Goal: Check status

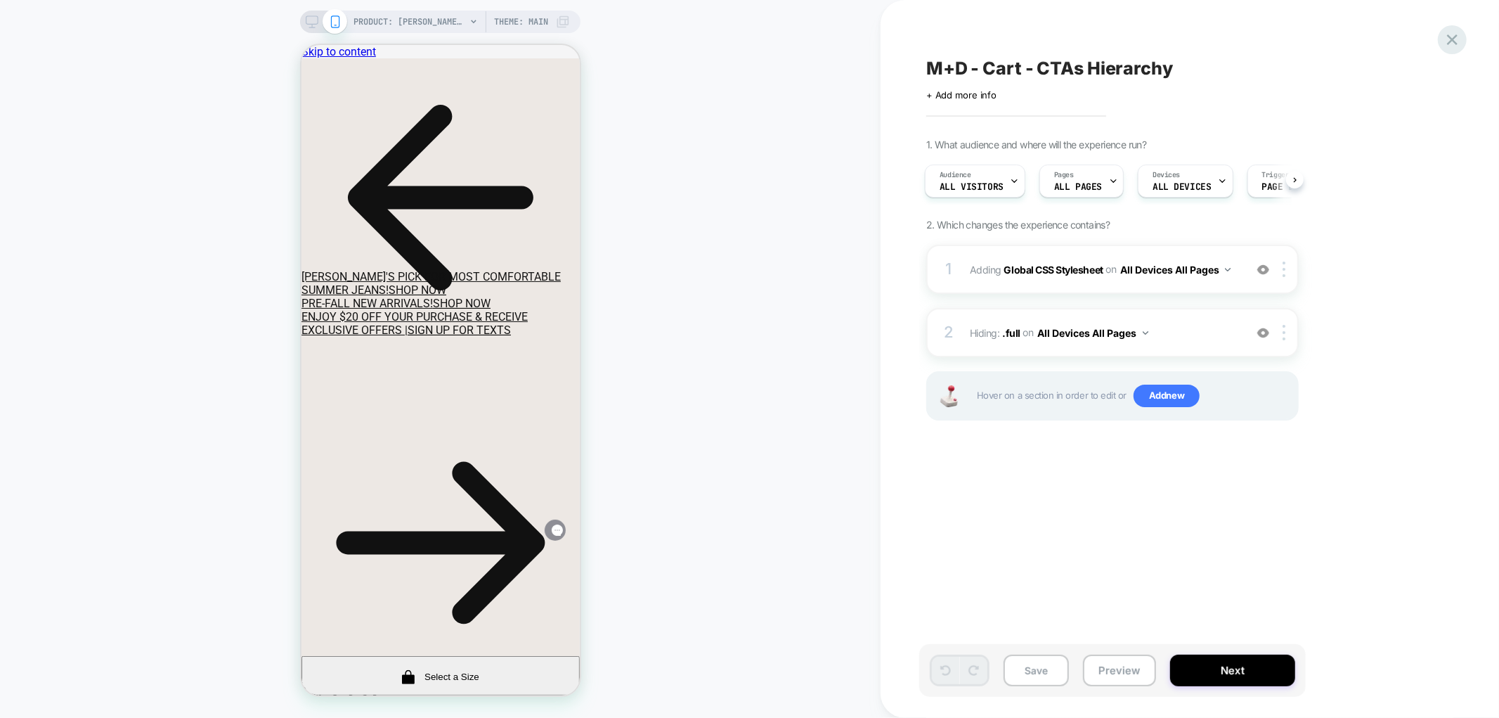
click at [1207, 37] on icon at bounding box center [1452, 39] width 11 height 11
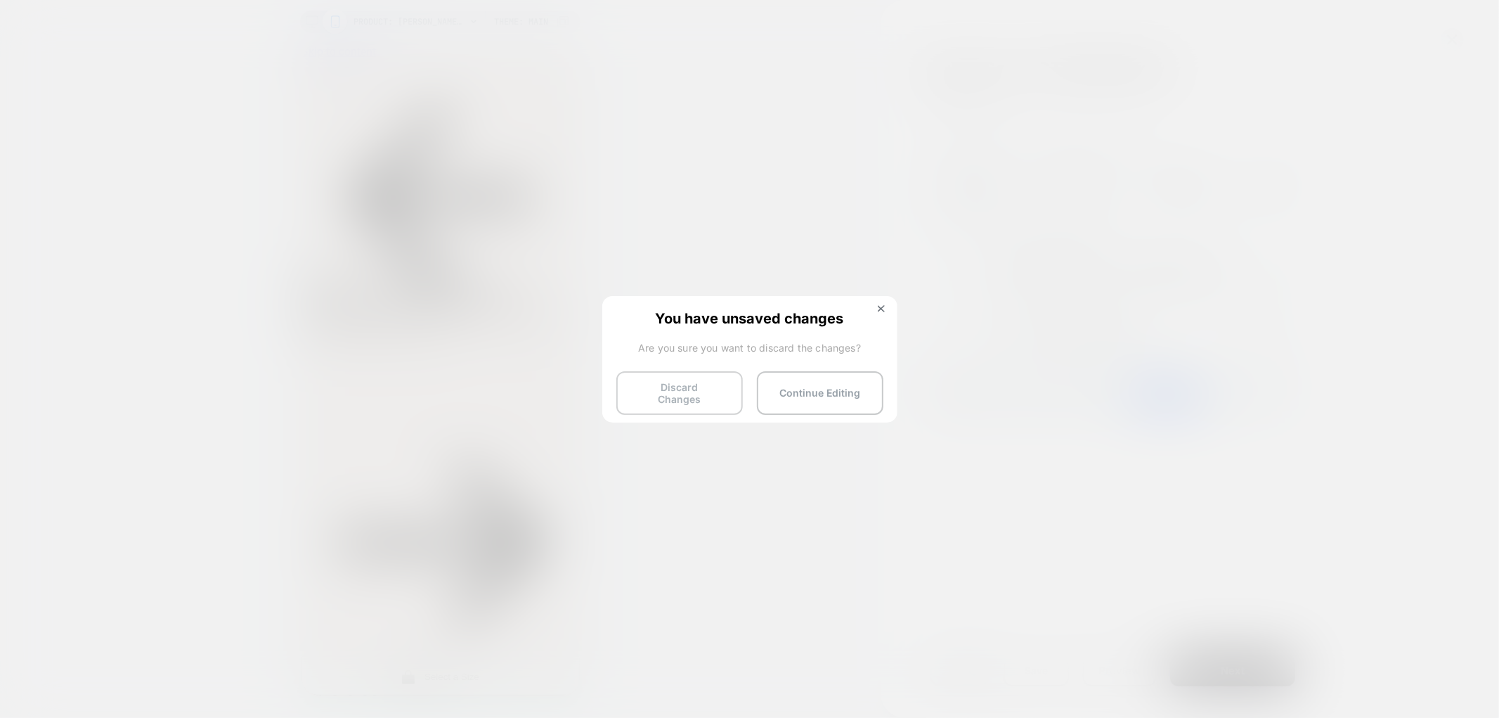
click at [715, 389] on button "Discard Changes" at bounding box center [679, 393] width 126 height 44
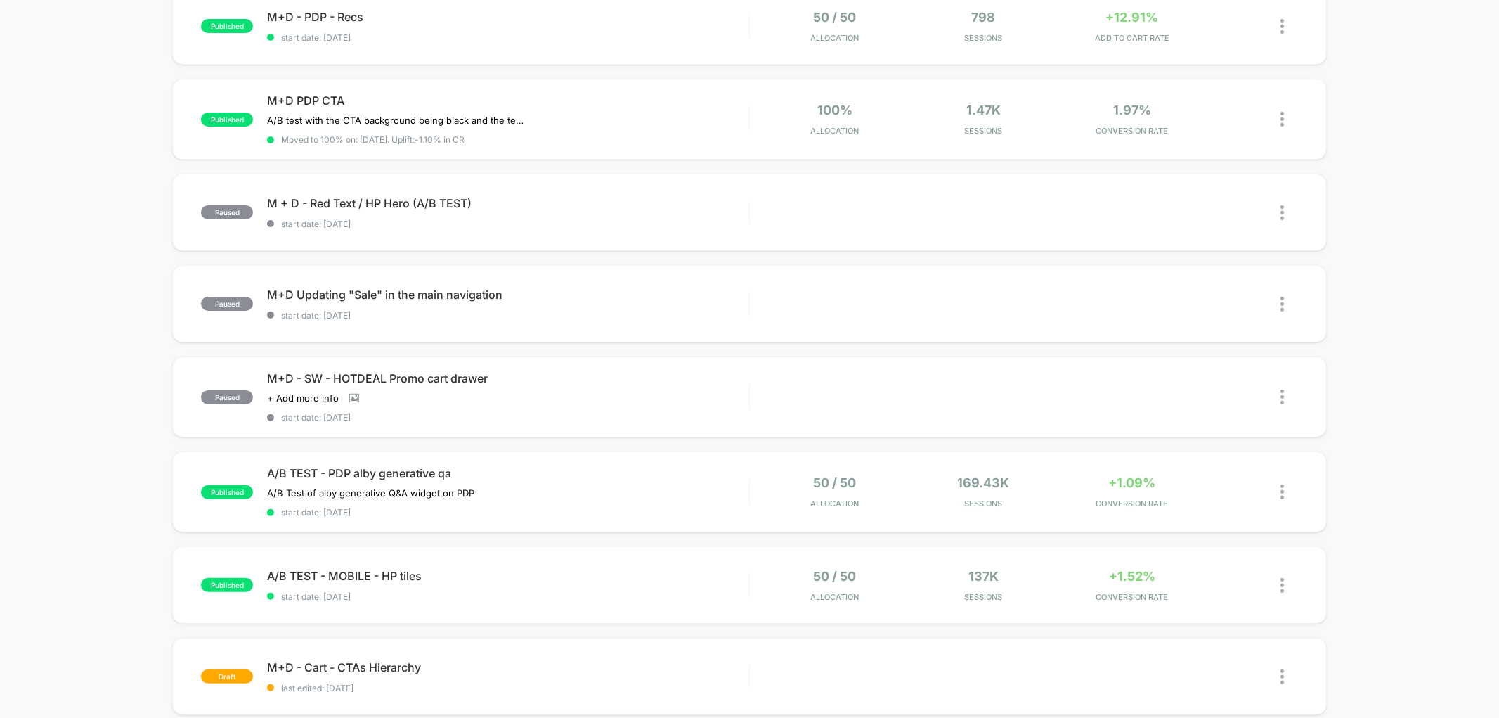
scroll to position [171, 0]
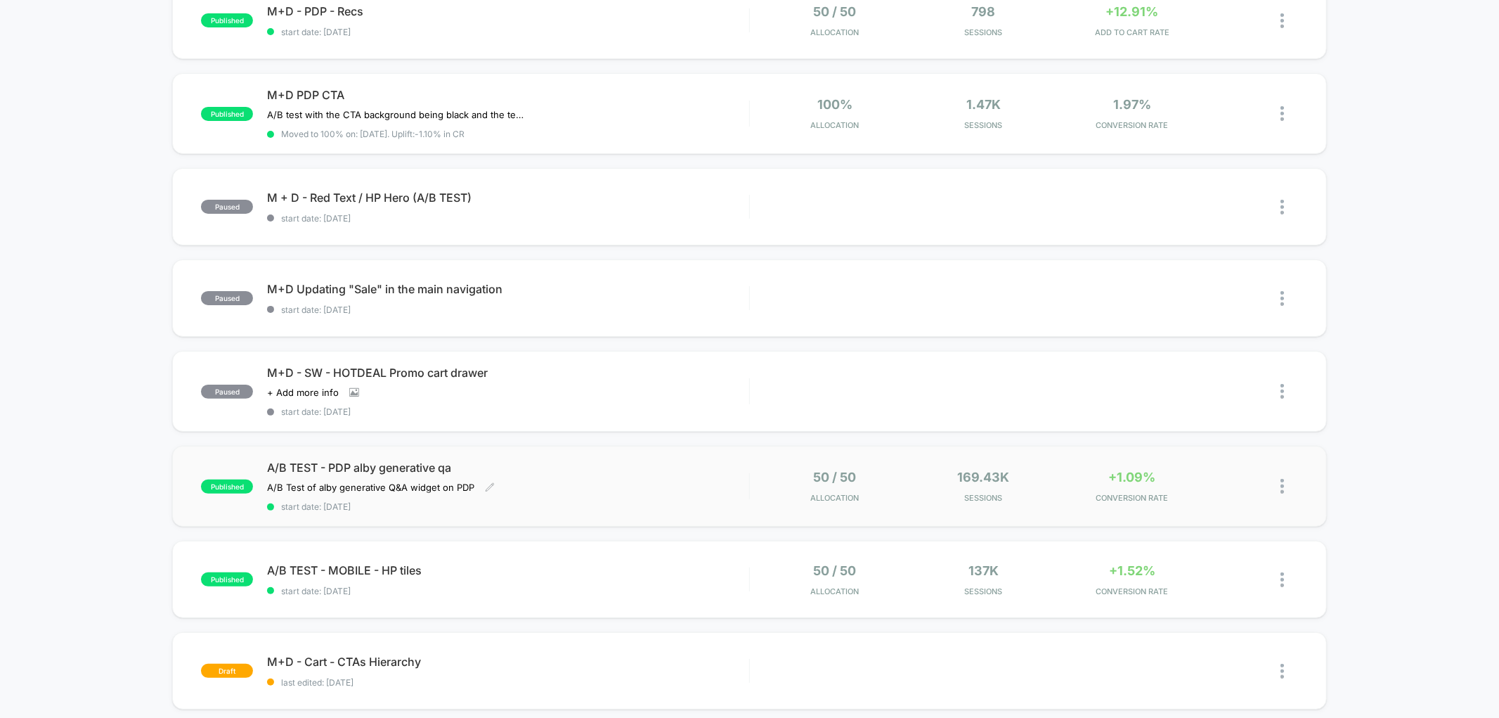
click at [347, 460] on span "A/B TEST - PDP alby generative qa" at bounding box center [507, 467] width 481 height 14
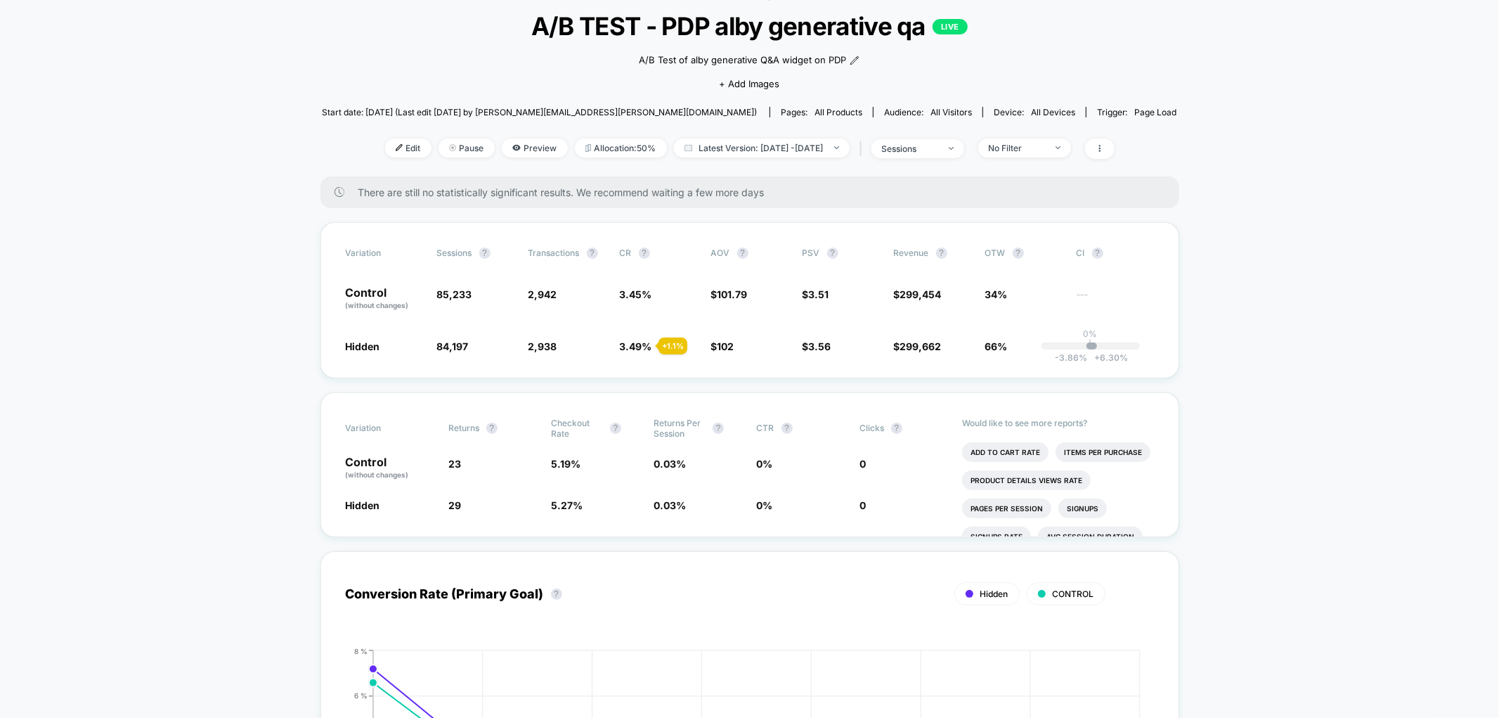
scroll to position [88, 0]
